Goal: Answer question/provide support: Answer question/provide support

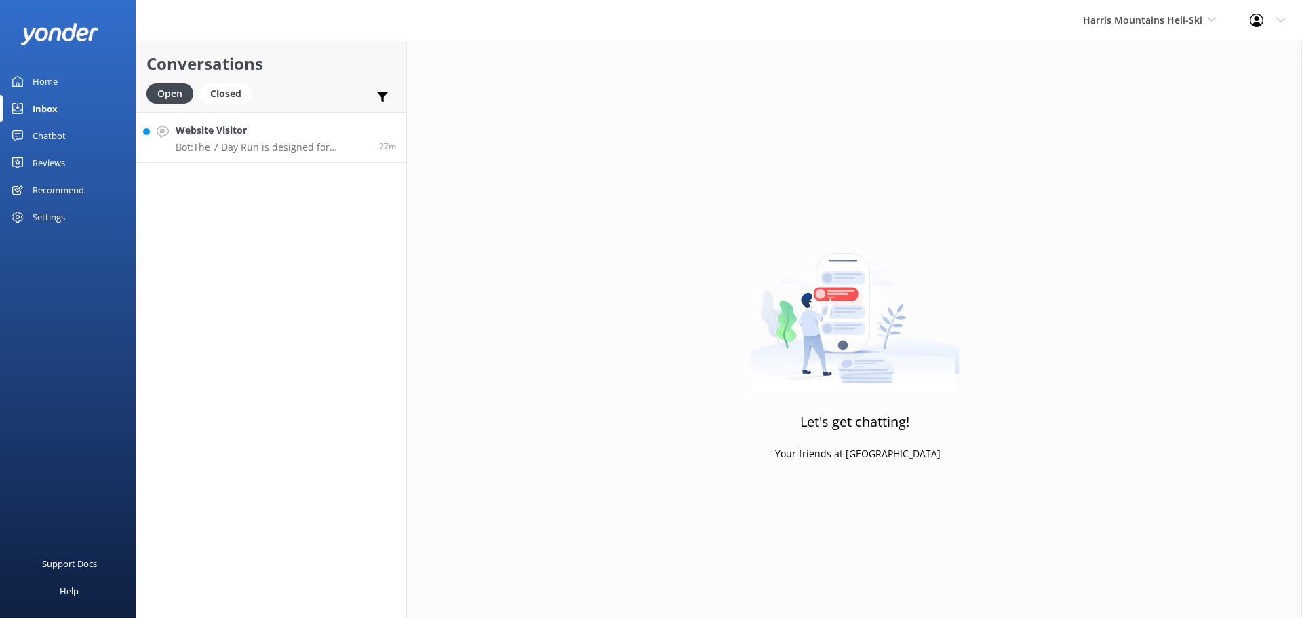
click at [250, 153] on p "Bot: The 7 Day Run is designed for advanced skiers and boarders, or intermediat…" at bounding box center [272, 147] width 193 height 12
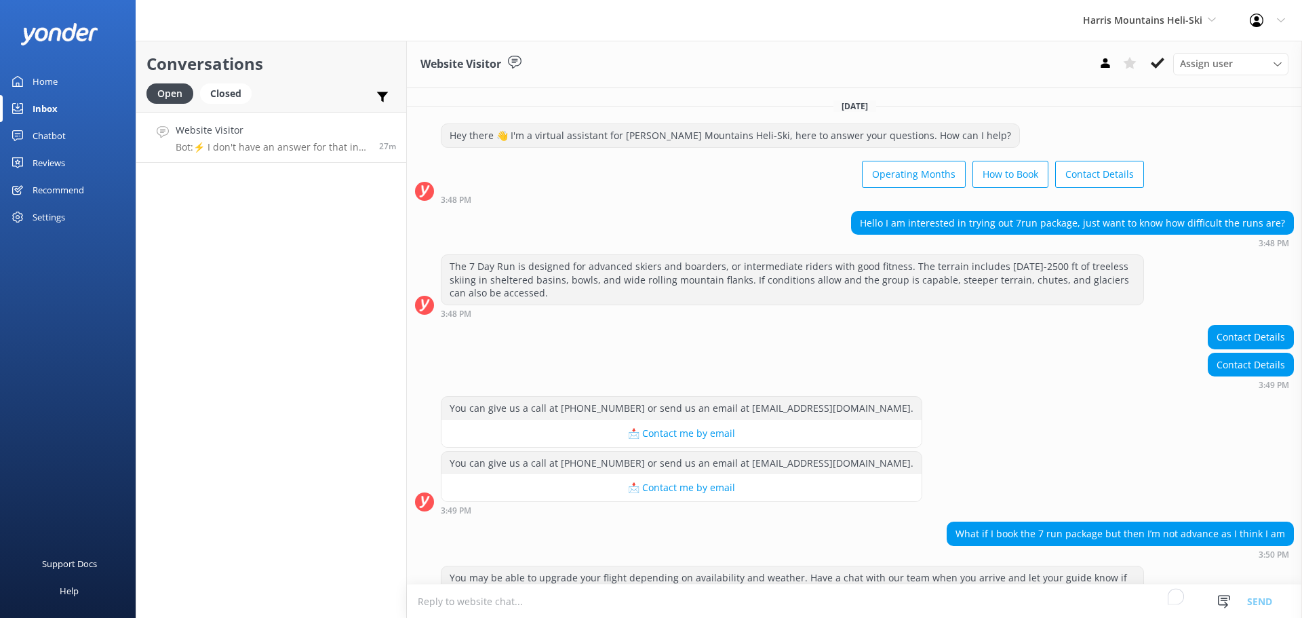
scroll to position [167, 0]
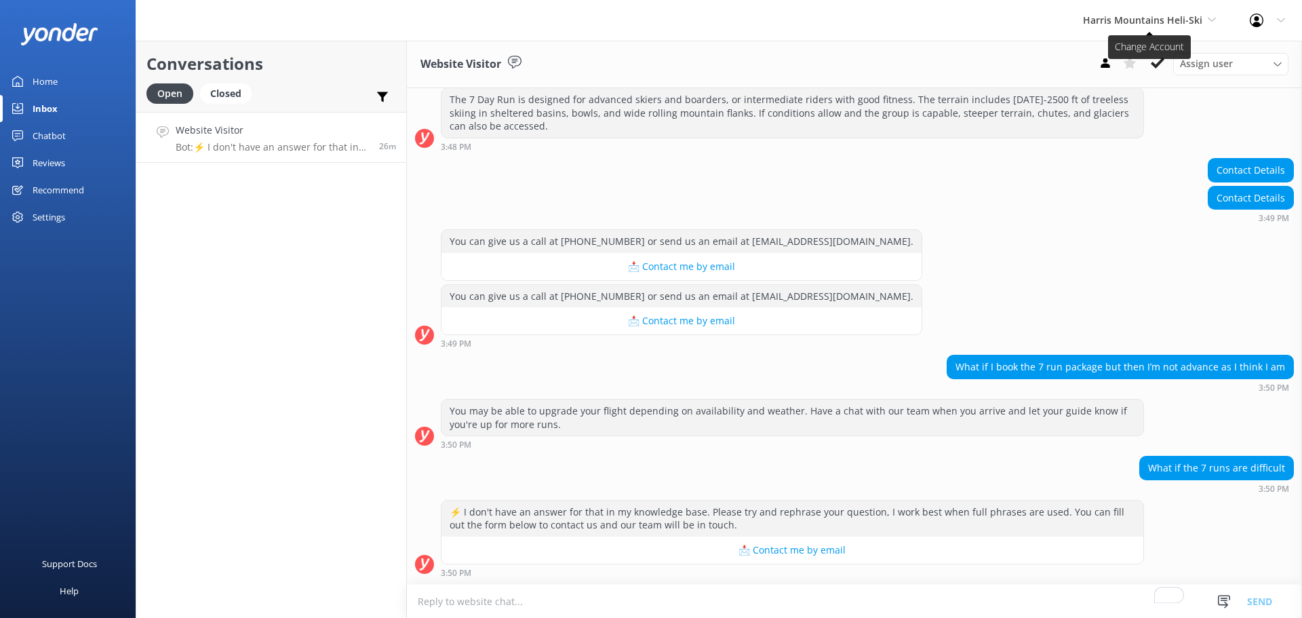
click at [1176, 16] on span "Harris Mountains Heli-Ski" at bounding box center [1142, 20] width 119 height 13
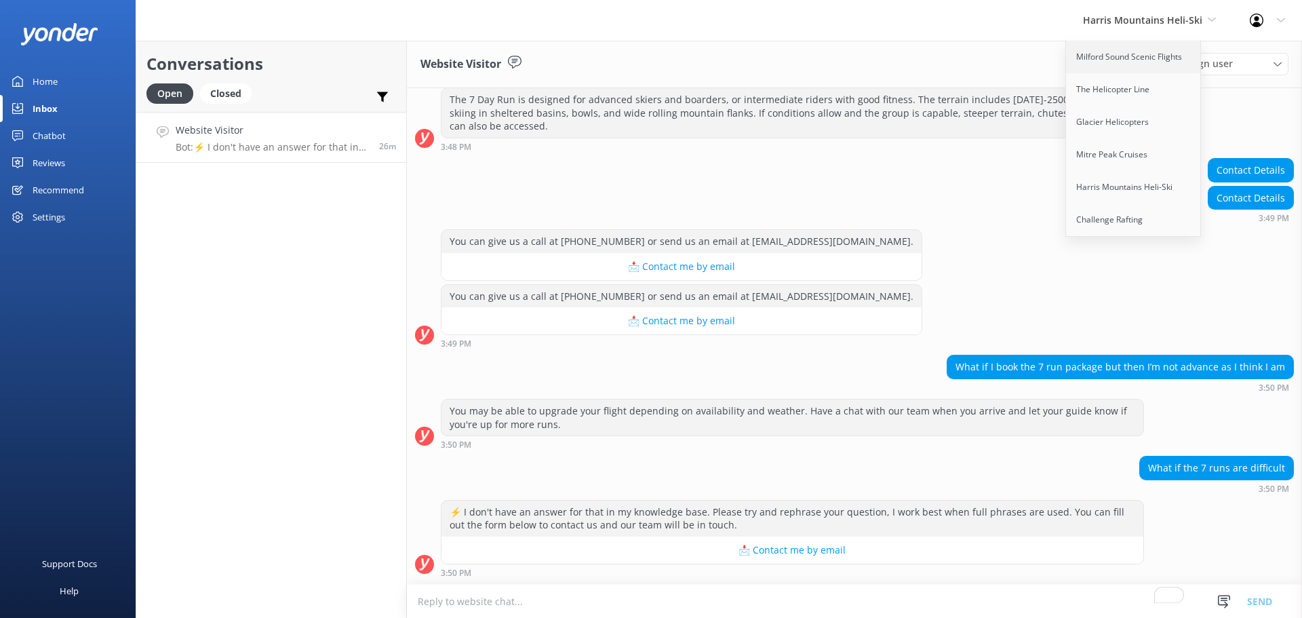
click at [1156, 62] on link "Milford Sound Scenic Flights" at bounding box center [1134, 57] width 136 height 33
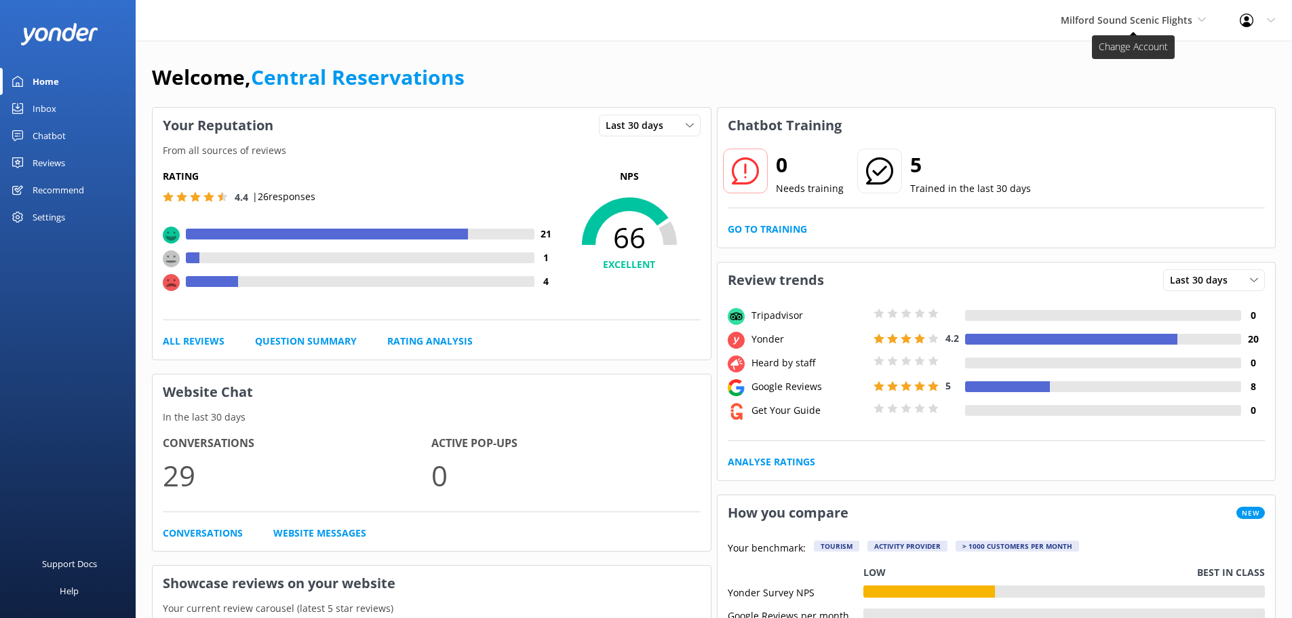
click at [1103, 20] on span "Milford Sound Scenic Flights" at bounding box center [1127, 20] width 132 height 13
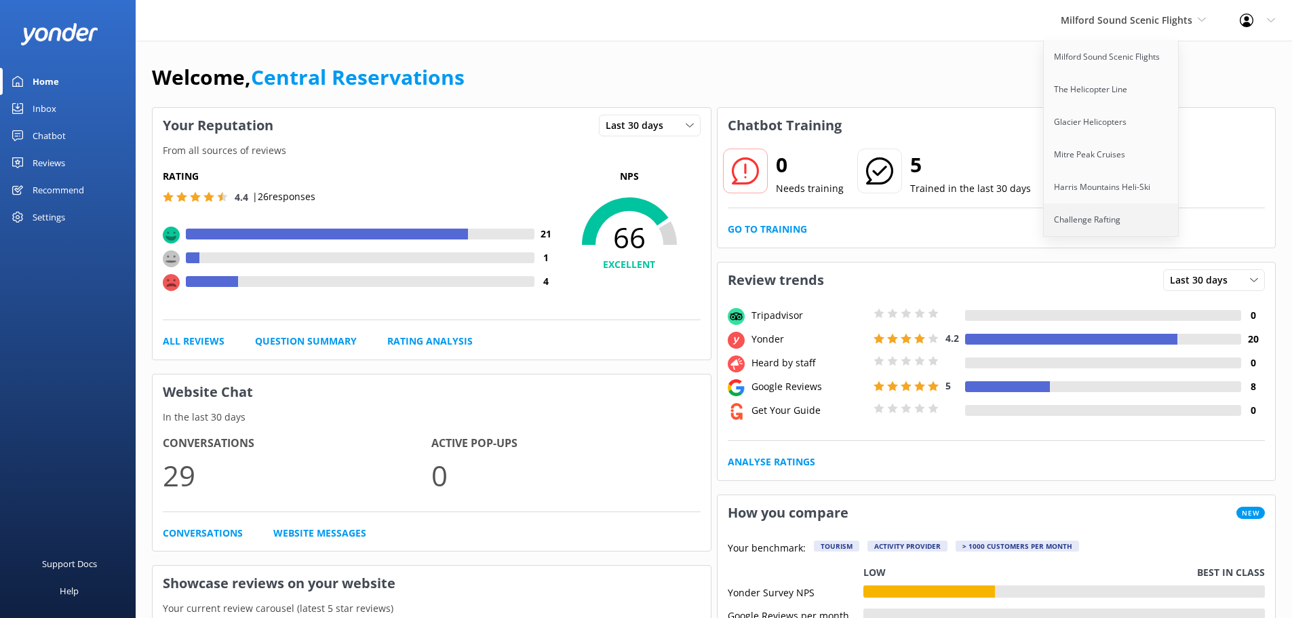
click at [1079, 222] on link "Challenge Rafting" at bounding box center [1112, 219] width 136 height 33
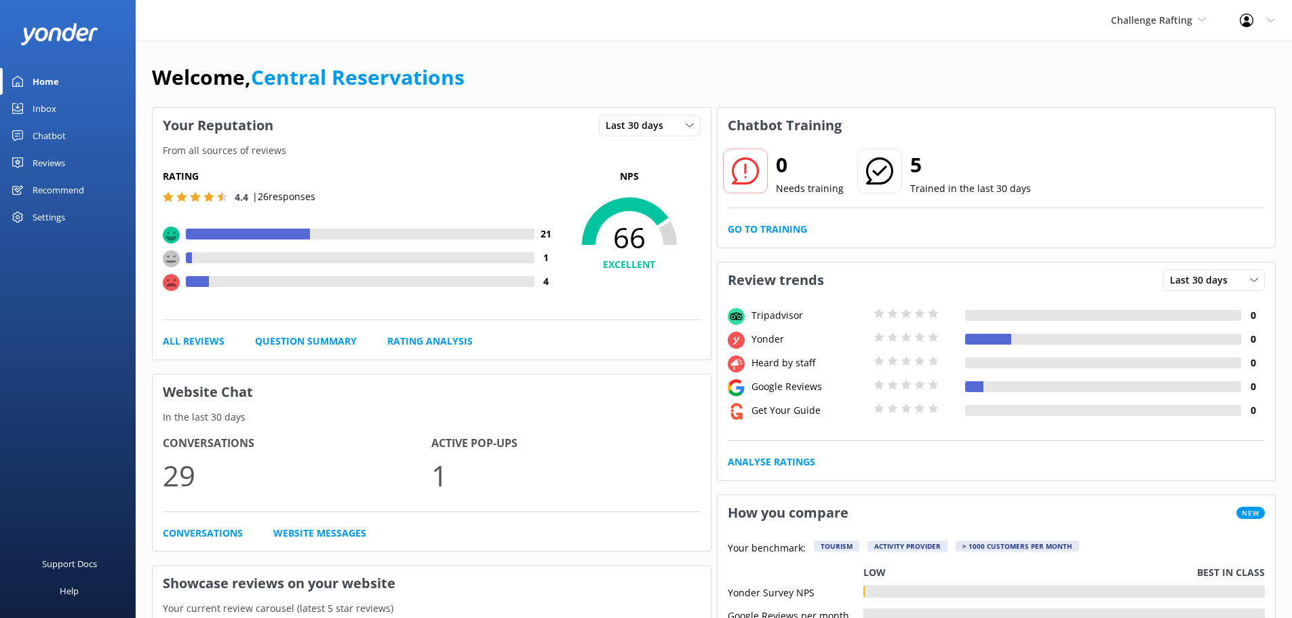
click at [1172, 17] on span "Challenge Rafting" at bounding box center [1151, 20] width 81 height 13
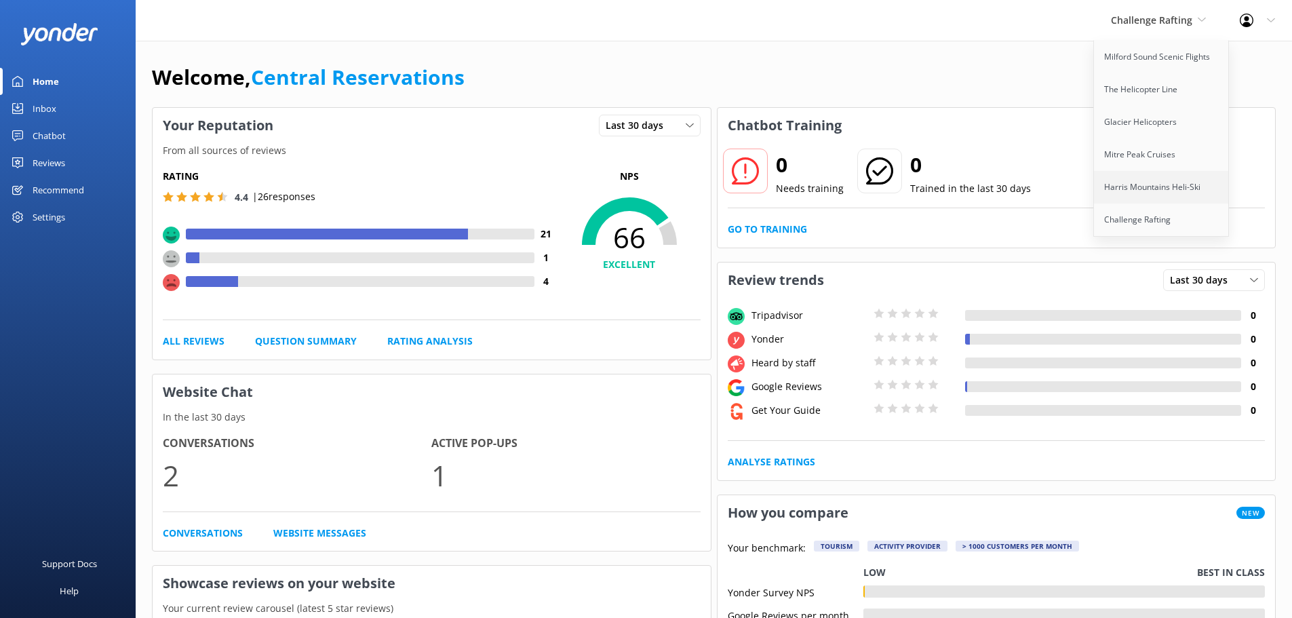
click at [1154, 191] on link "Harris Mountains Heli-Ski" at bounding box center [1162, 187] width 136 height 33
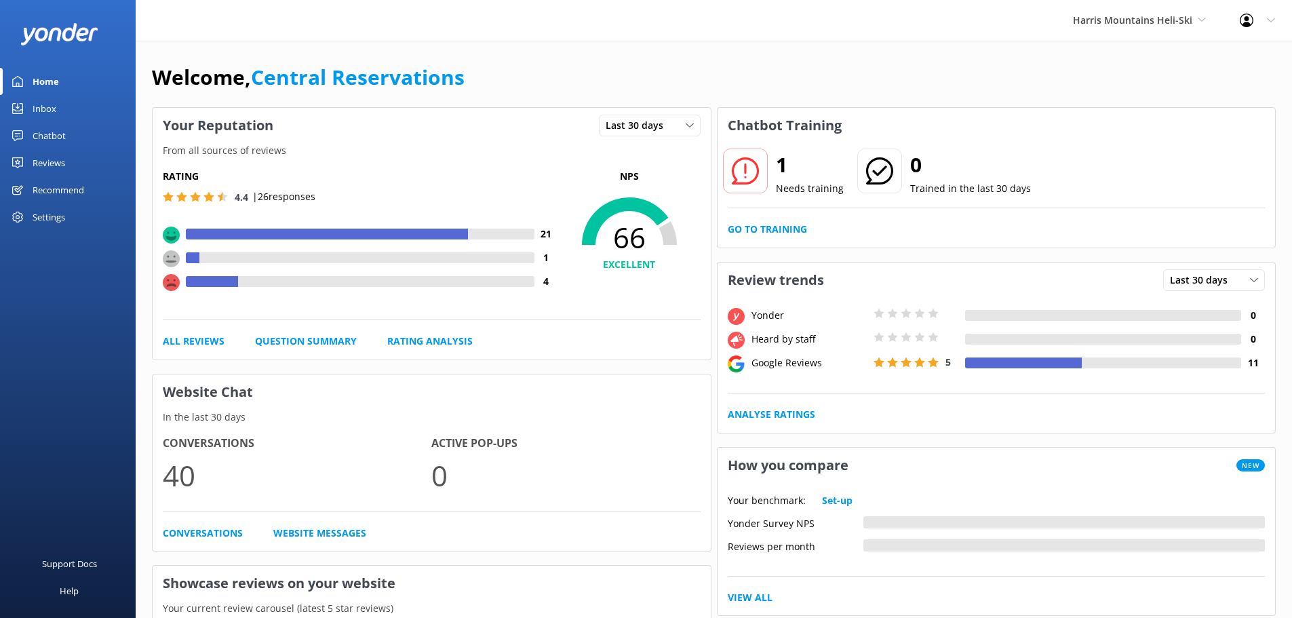
click at [33, 96] on div "Inbox" at bounding box center [45, 108] width 24 height 27
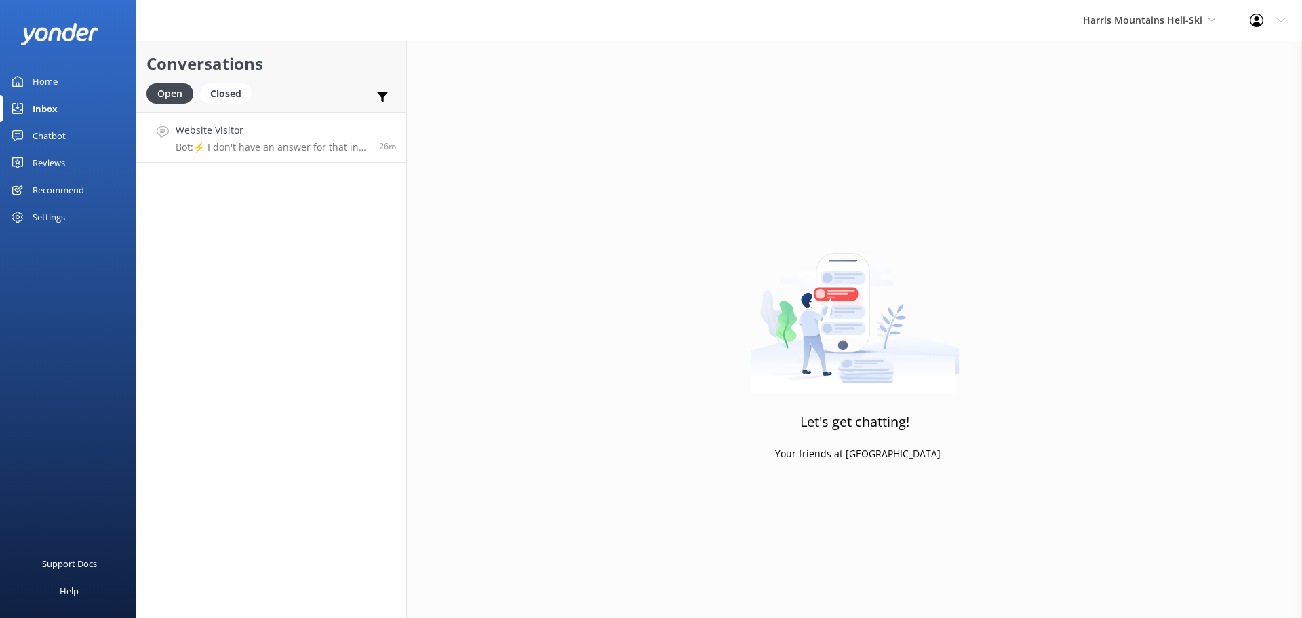
click at [281, 127] on h4 "Website Visitor" at bounding box center [272, 130] width 193 height 15
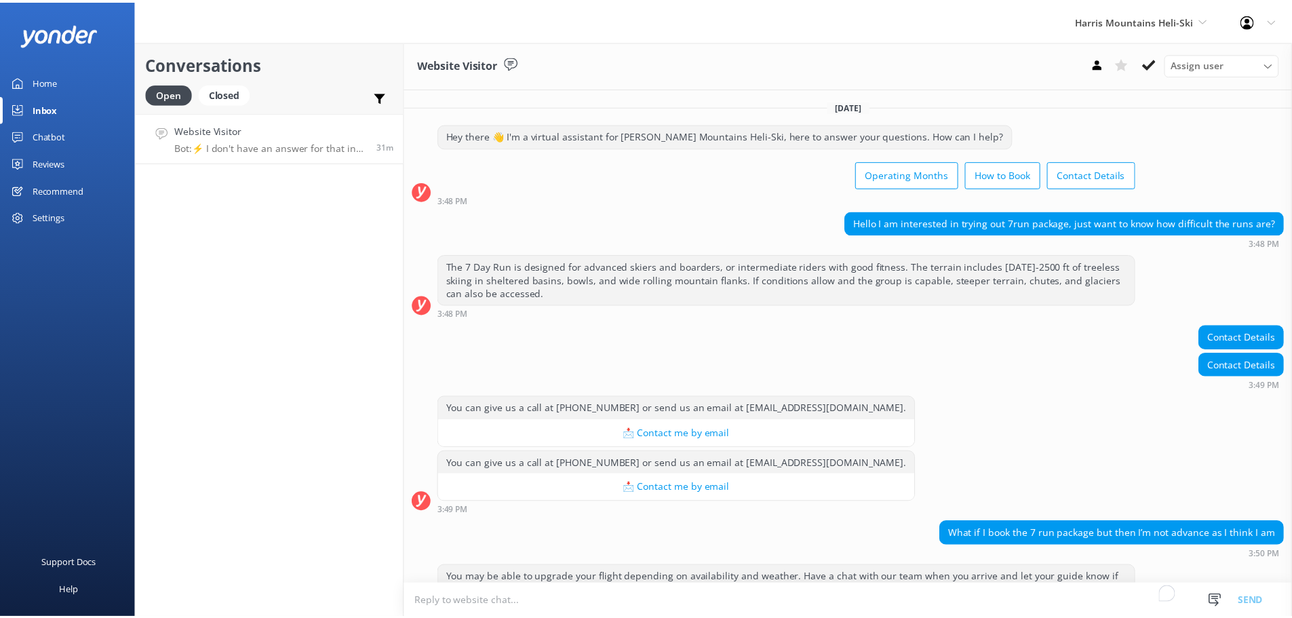
scroll to position [167, 0]
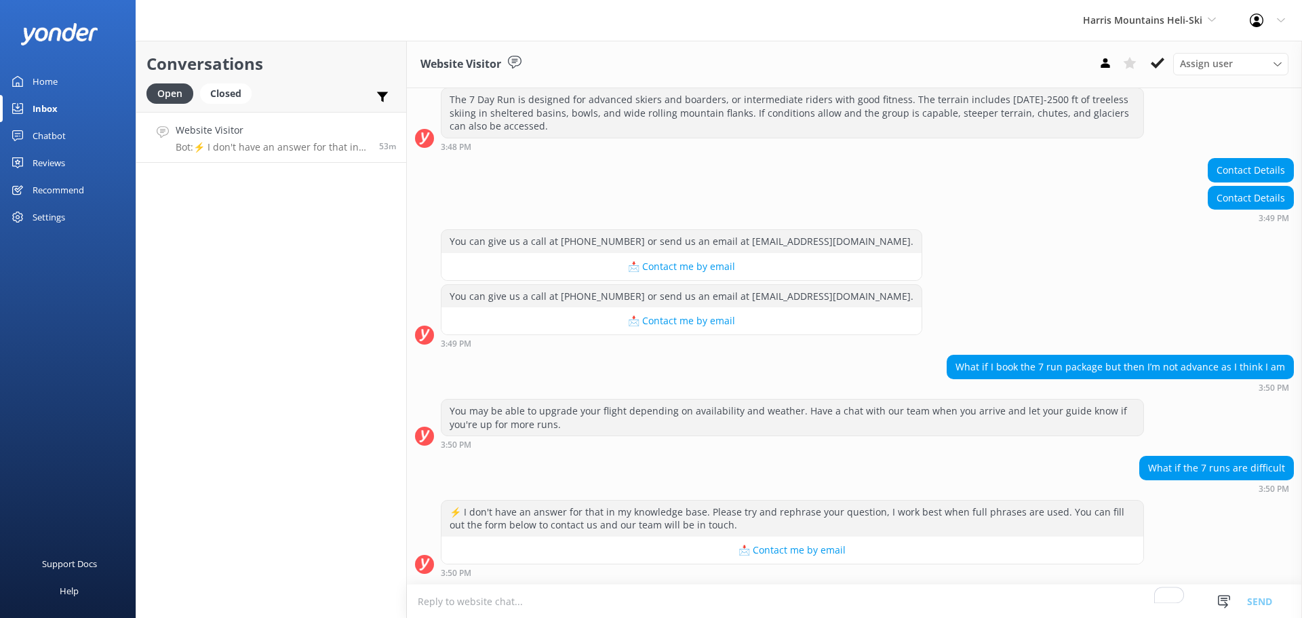
drag, startPoint x: 334, startPoint y: 265, endPoint x: 242, endPoint y: 197, distance: 114.9
click at [335, 264] on div "Conversations Open Closed Important Assigned to me Unassigned Website Visitor B…" at bounding box center [271, 329] width 271 height 577
click at [54, 105] on div "Inbox" at bounding box center [45, 108] width 25 height 27
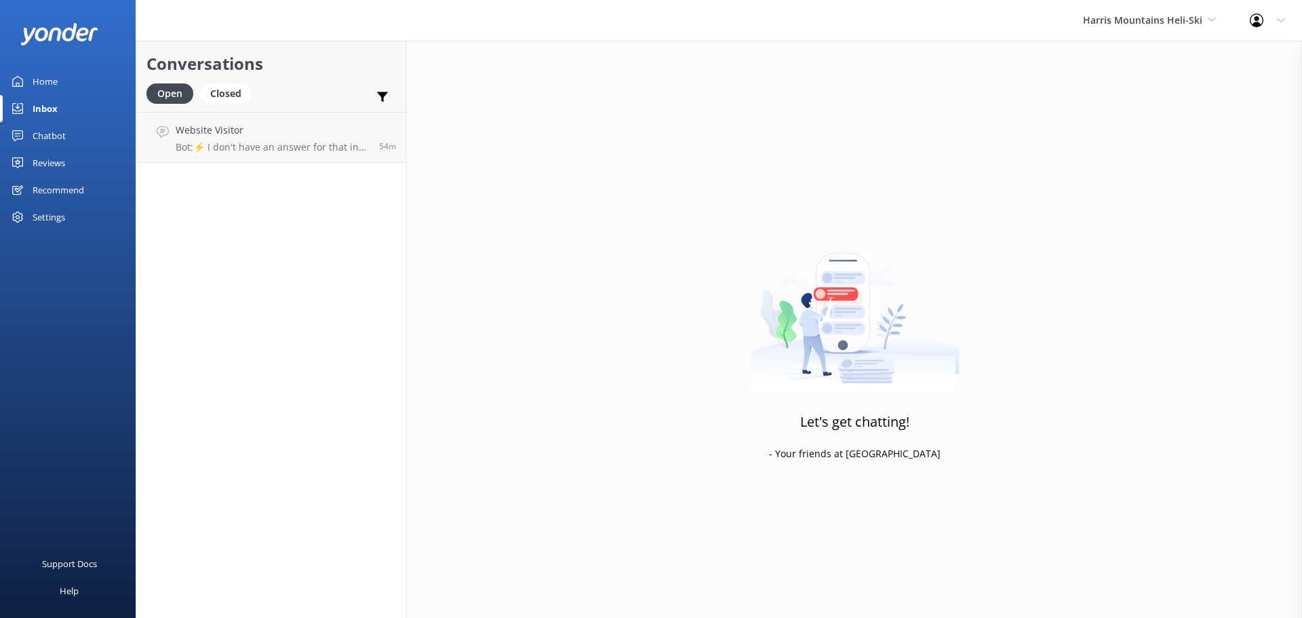
click at [1219, 15] on div "Harris Mountains Heli-Ski Milford Sound Scenic Flights The Helicopter Line Glac…" at bounding box center [1149, 20] width 167 height 41
click at [1153, 56] on link "Milford Sound Scenic Flights" at bounding box center [1134, 57] width 136 height 33
